Goal: Transaction & Acquisition: Purchase product/service

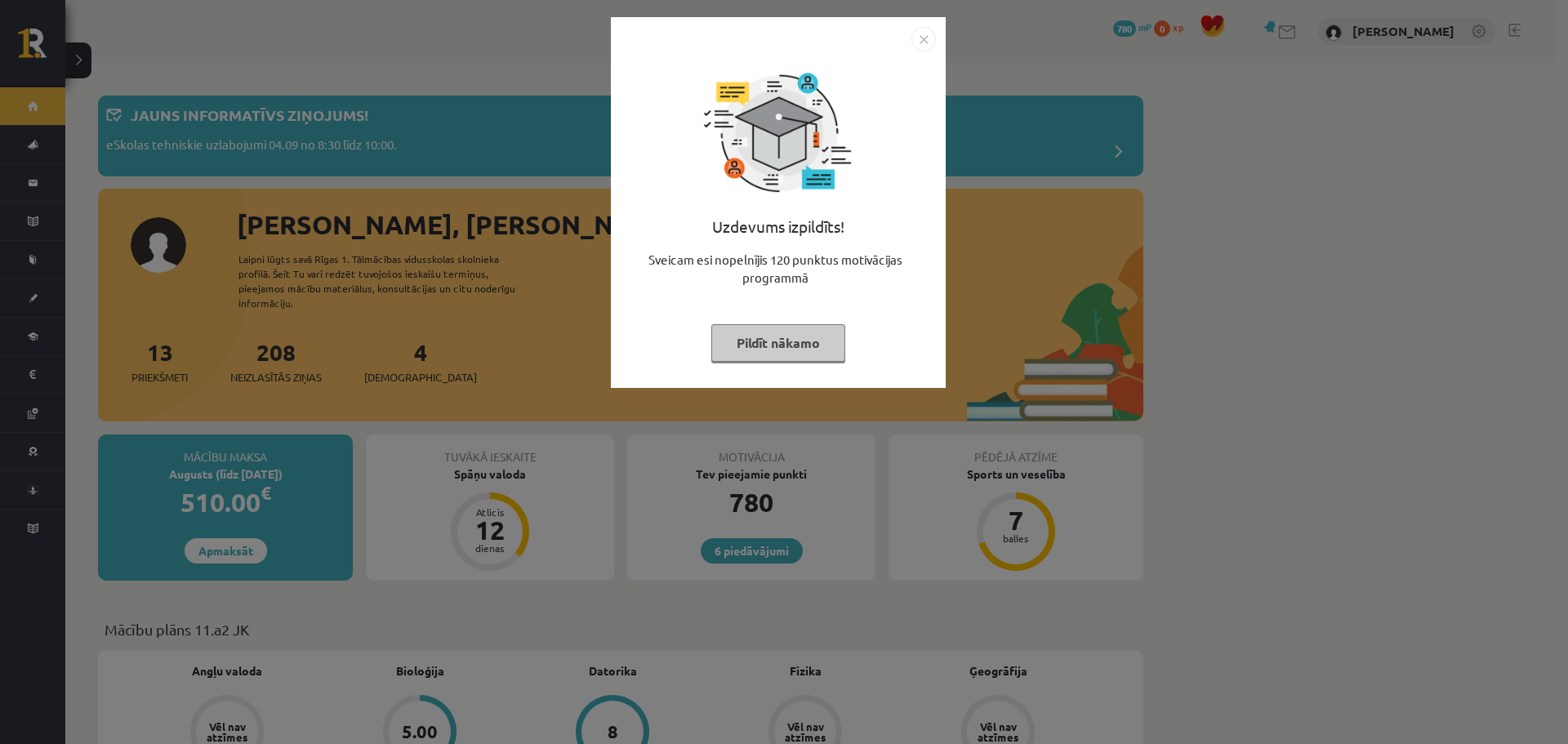
click at [929, 44] on img "Close" at bounding box center [924, 39] width 25 height 25
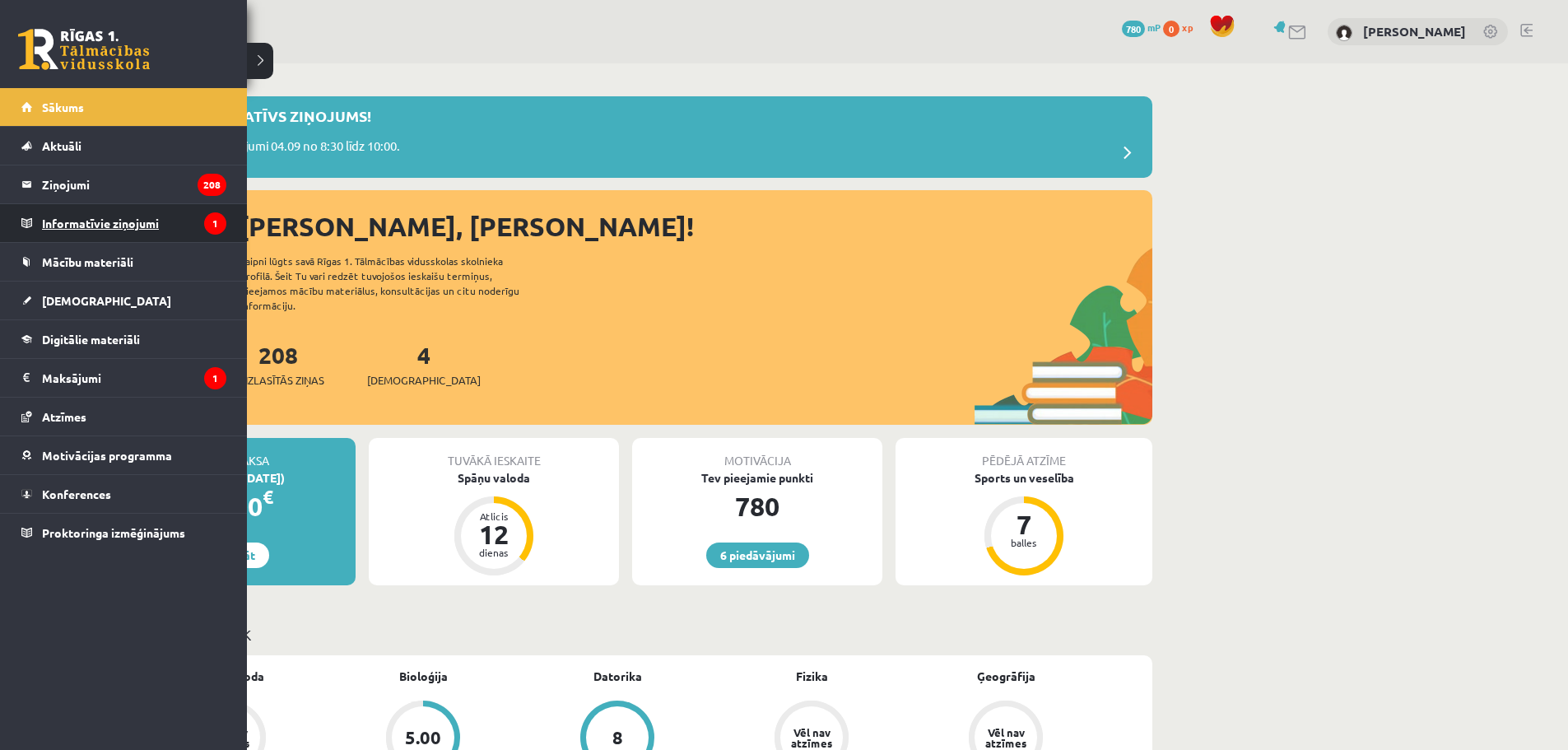
click at [61, 216] on legend "Informatīvie ziņojumi 1" at bounding box center [134, 223] width 184 height 38
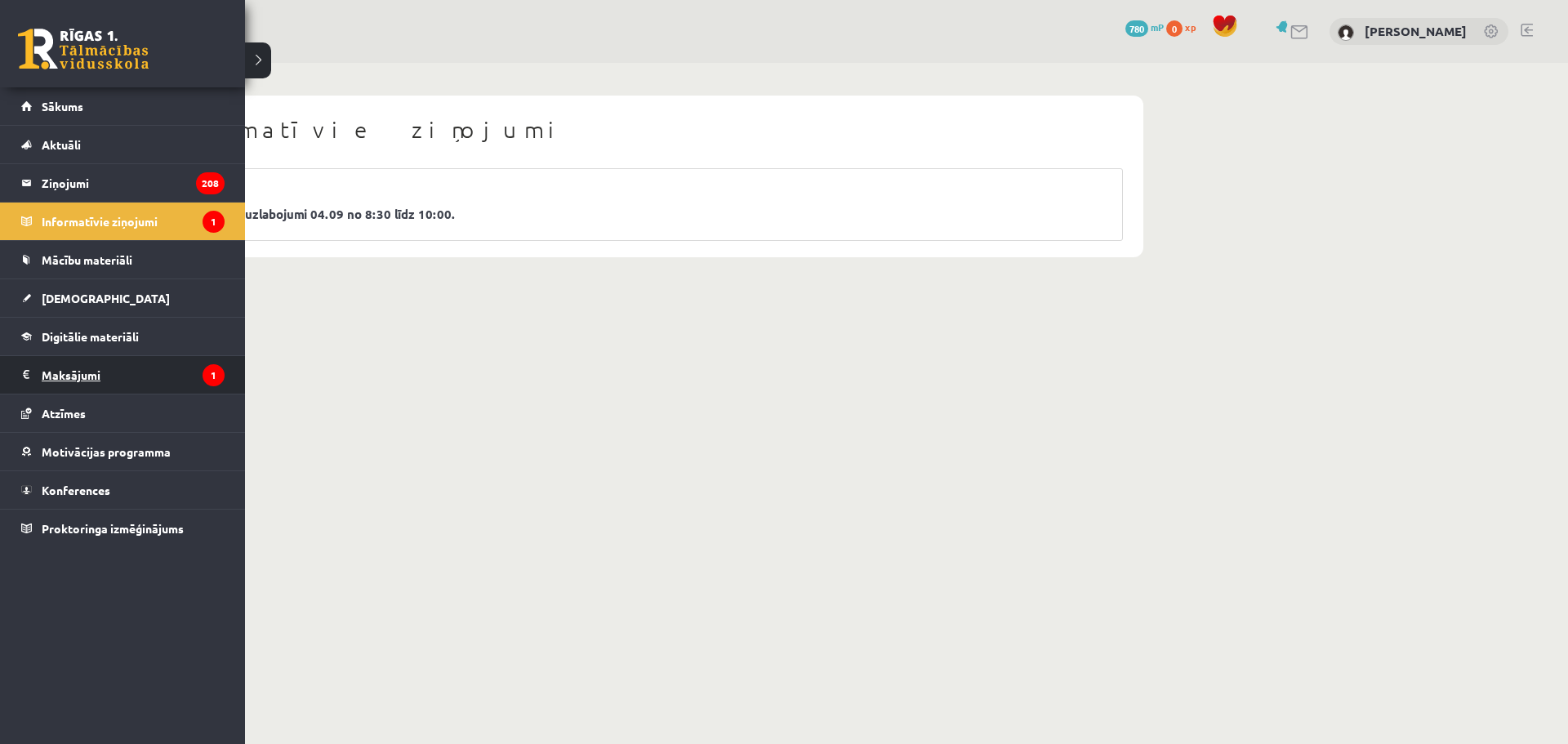
click at [64, 374] on legend "Maksājumi 1" at bounding box center [133, 375] width 183 height 37
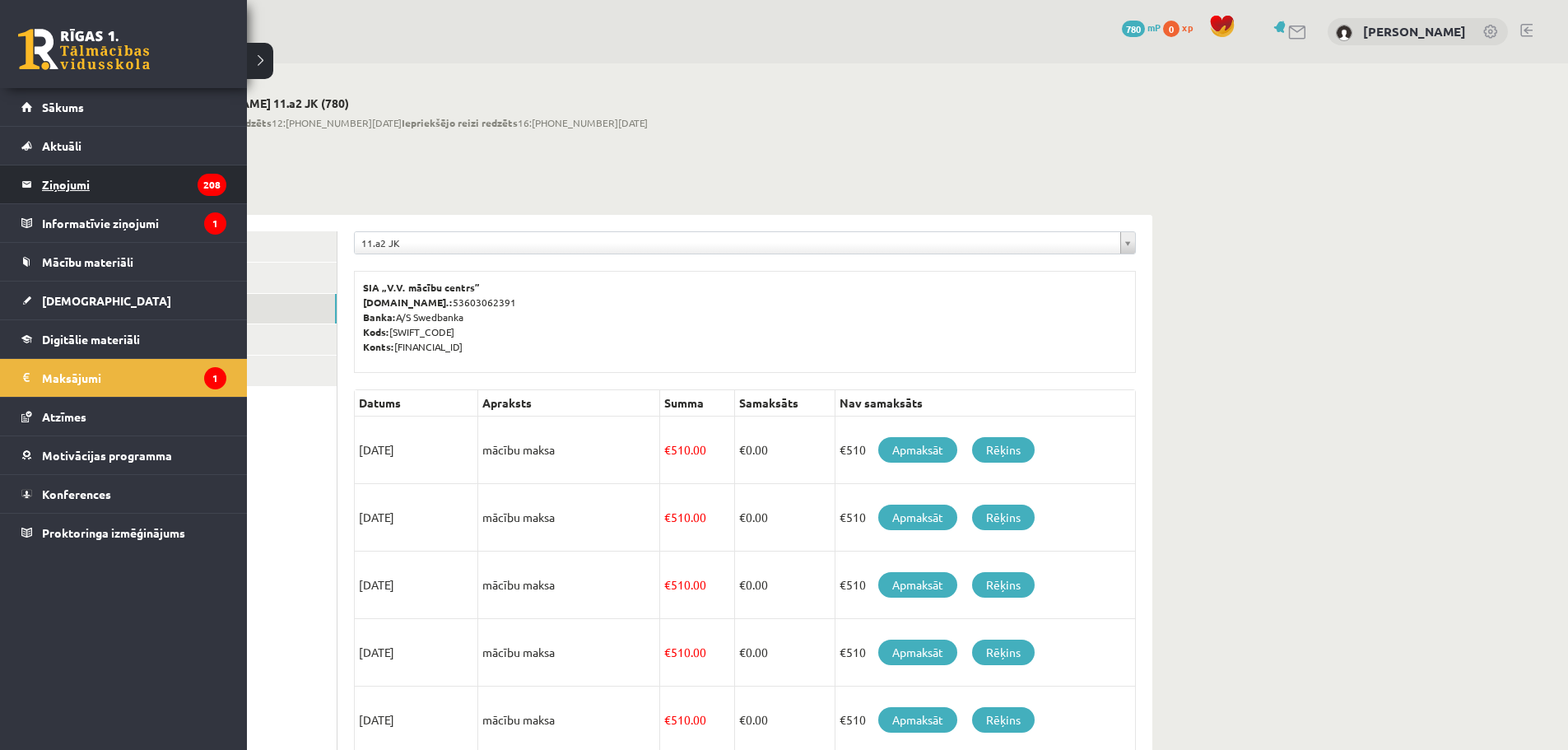
click at [71, 192] on legend "Ziņojumi 208" at bounding box center [134, 184] width 184 height 38
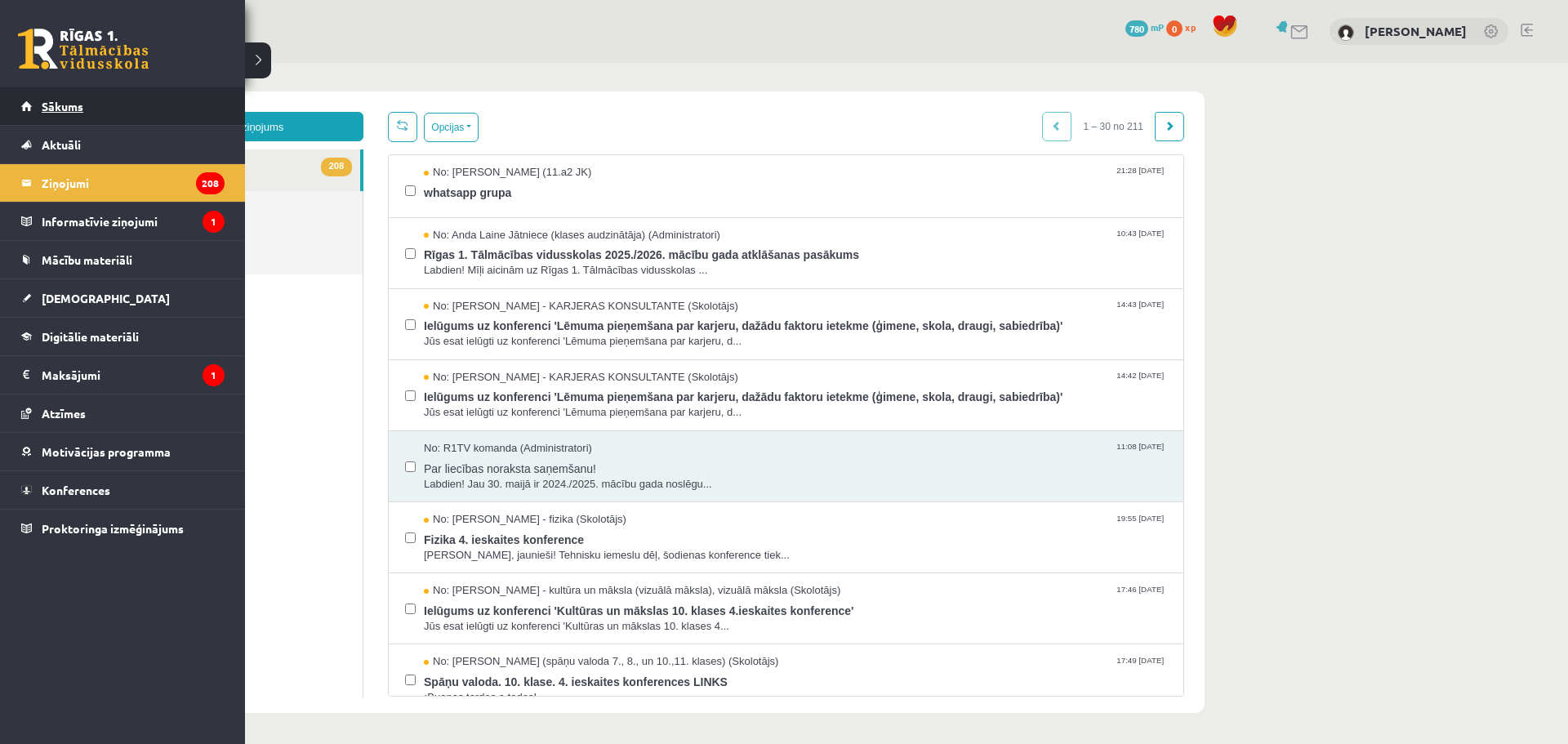
click at [71, 104] on span "Sākums" at bounding box center [62, 106] width 42 height 15
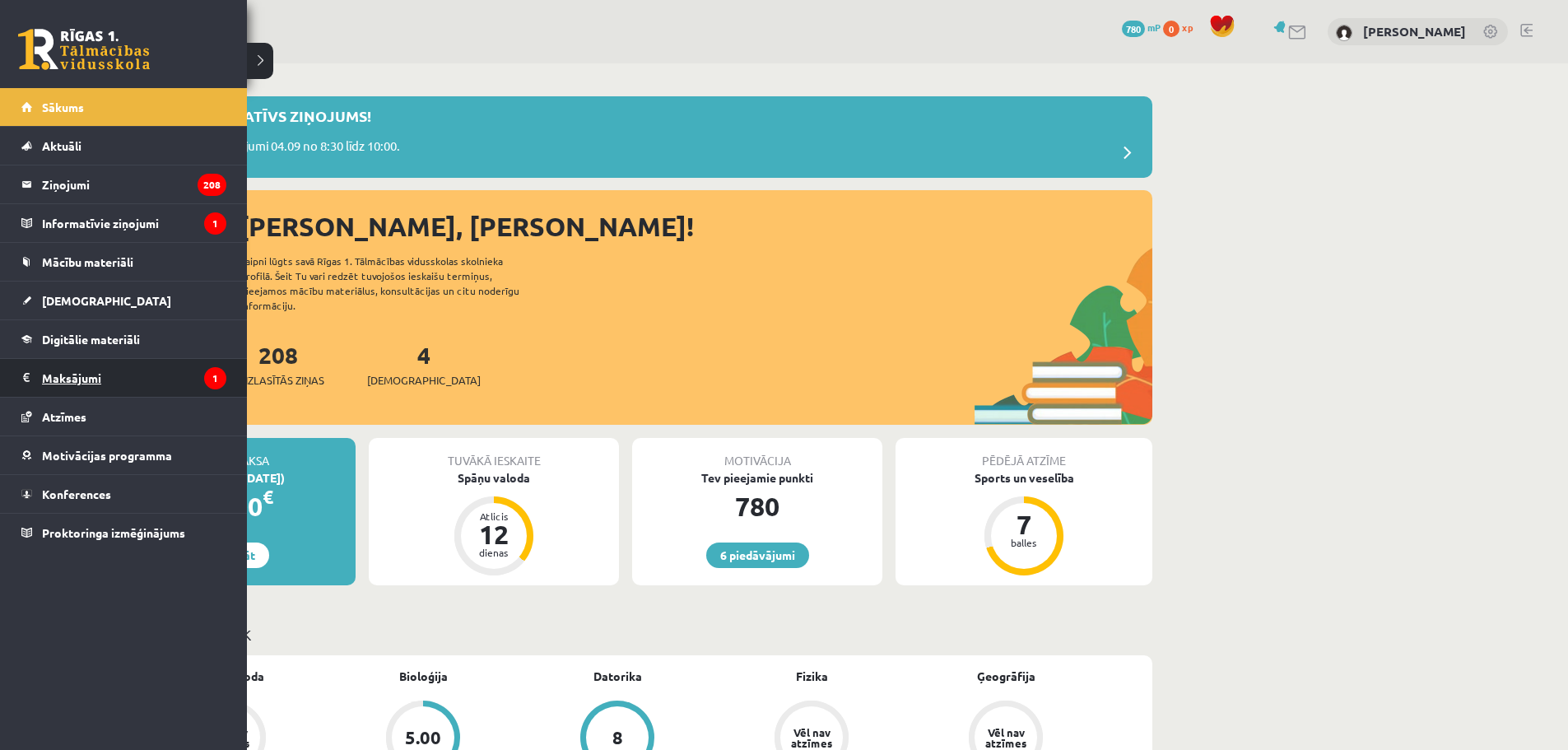
click at [58, 375] on legend "Maksājumi 1" at bounding box center [134, 378] width 184 height 38
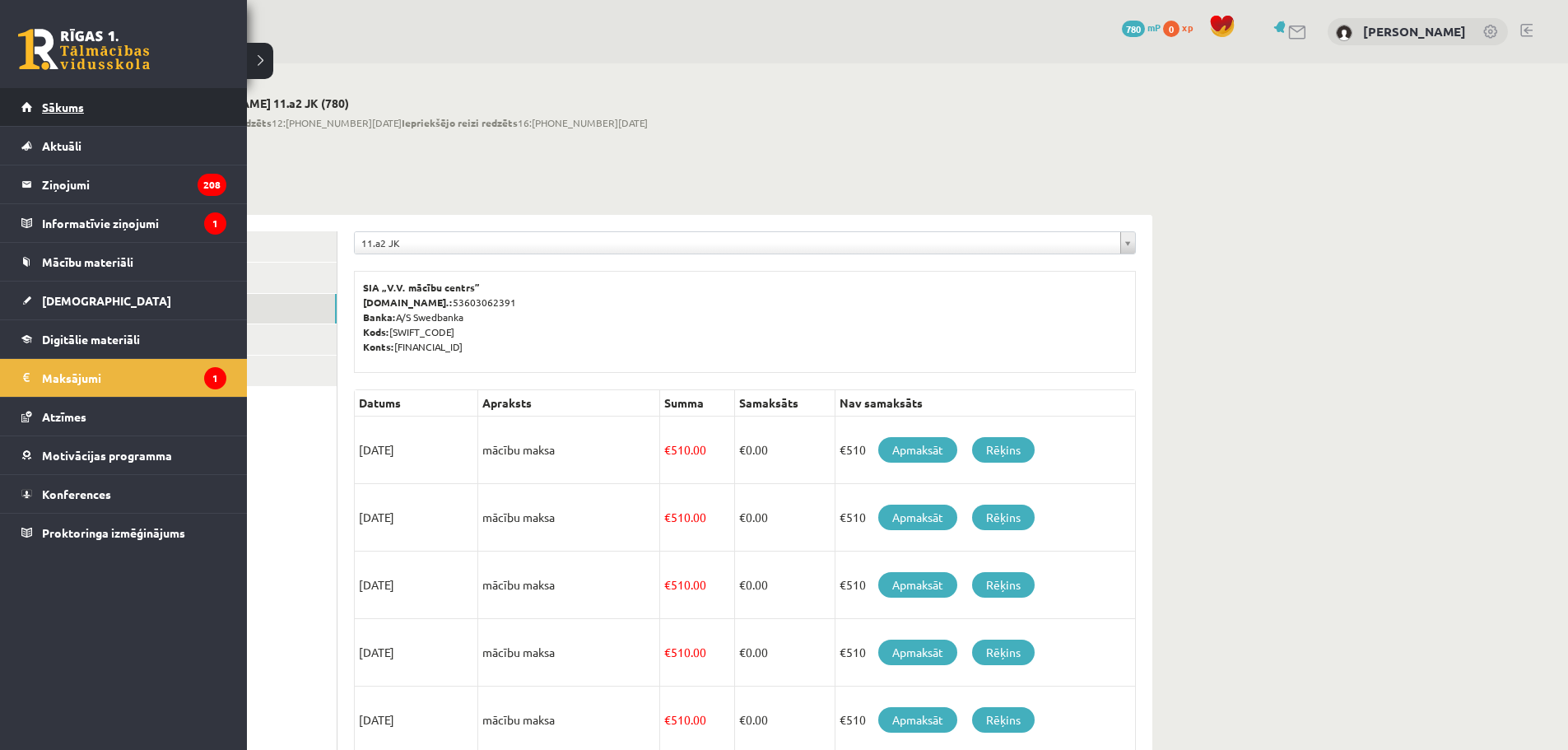
click at [70, 111] on span "Sākums" at bounding box center [63, 107] width 42 height 15
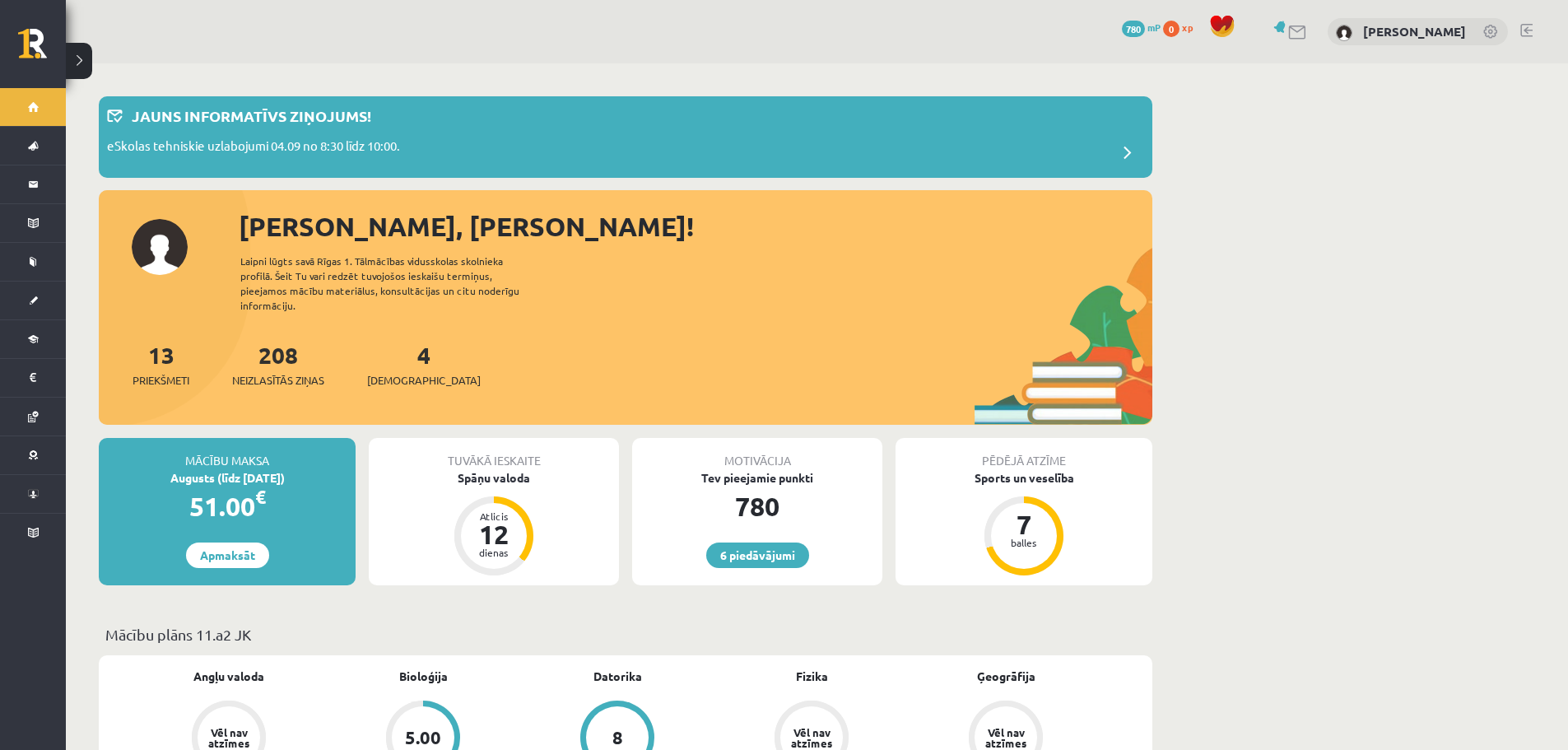
drag, startPoint x: 231, startPoint y: 532, endPoint x: 274, endPoint y: 527, distance: 43.3
click at [231, 542] on link "Apmaksāt" at bounding box center [227, 555] width 83 height 26
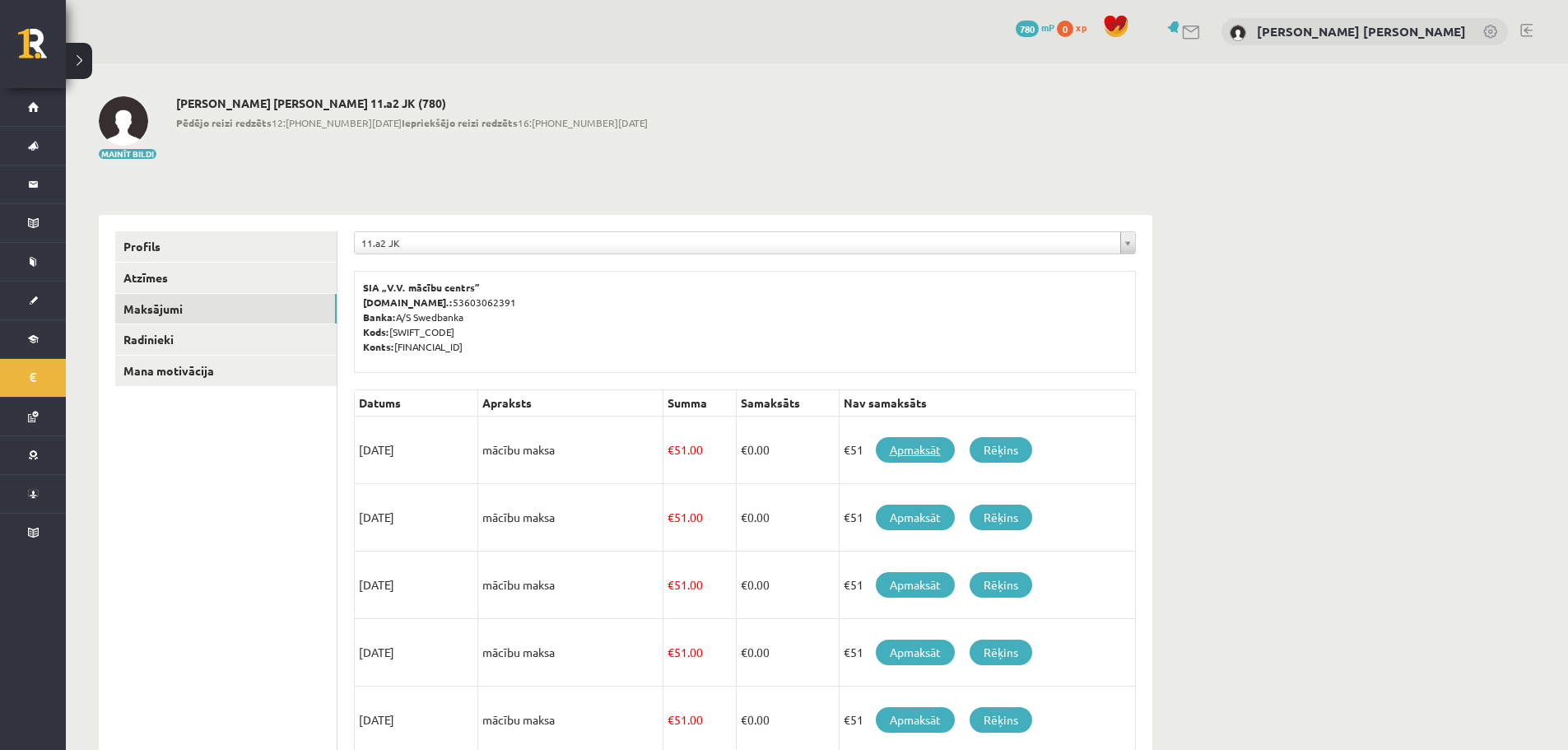
click at [903, 452] on link "Apmaksāt" at bounding box center [915, 450] width 79 height 26
